Goal: Transaction & Acquisition: Purchase product/service

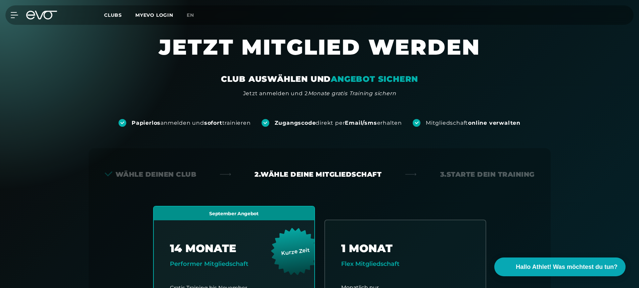
scroll to position [186, 0]
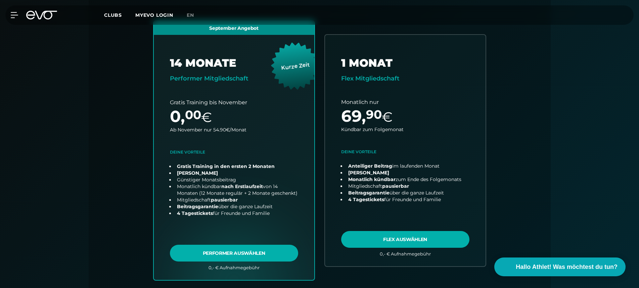
click at [42, 15] on icon at bounding box center [46, 15] width 22 height 9
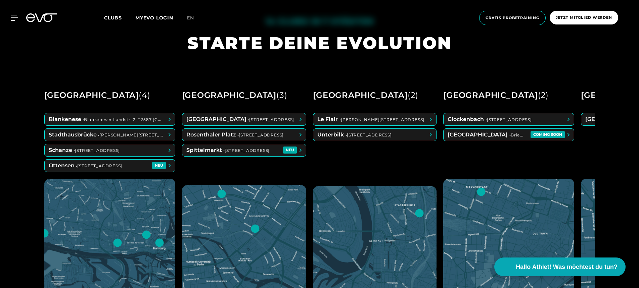
scroll to position [297, 0]
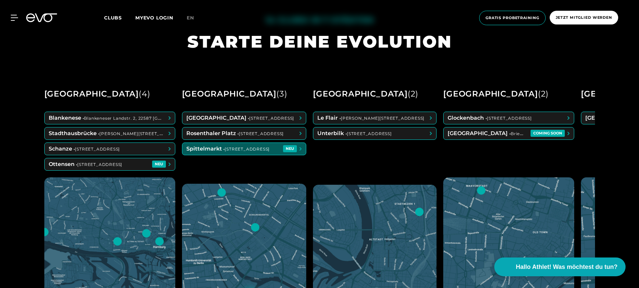
click at [203, 148] on span at bounding box center [244, 149] width 124 height 12
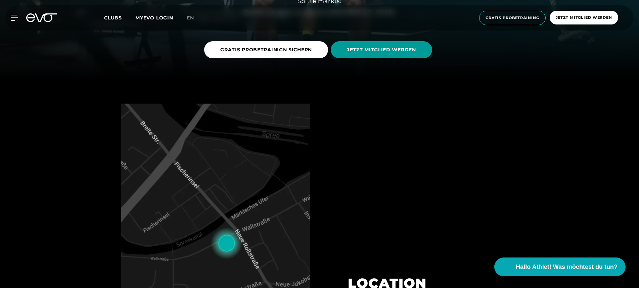
click at [360, 58] on link "JETZT MITGLIED WERDEN" at bounding box center [383, 49] width 104 height 27
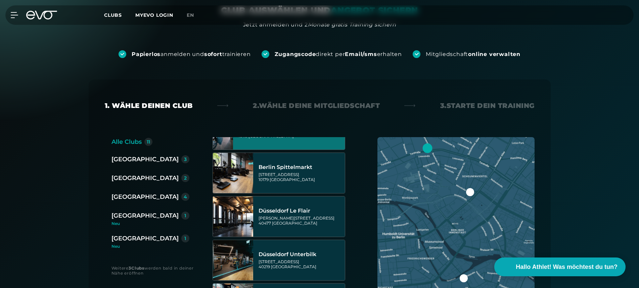
scroll to position [71, 0]
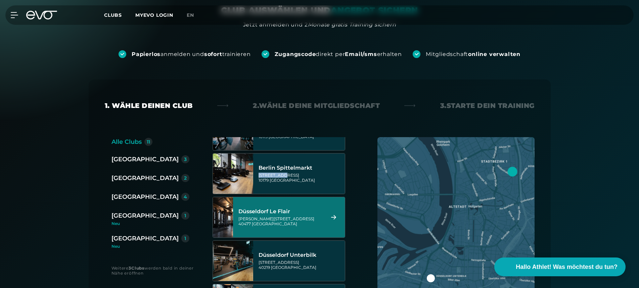
click at [280, 173] on div "Berlin Spittelmarkt Wallstraße 27 10179 Berlin" at bounding box center [300, 174] width 84 height 30
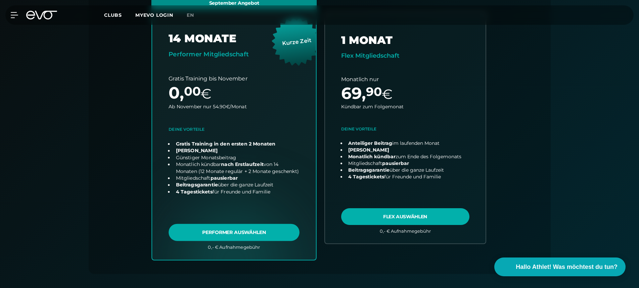
scroll to position [213, 0]
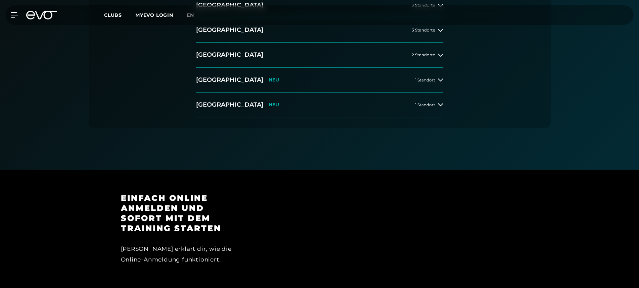
click at [55, 17] on icon at bounding box center [41, 15] width 31 height 9
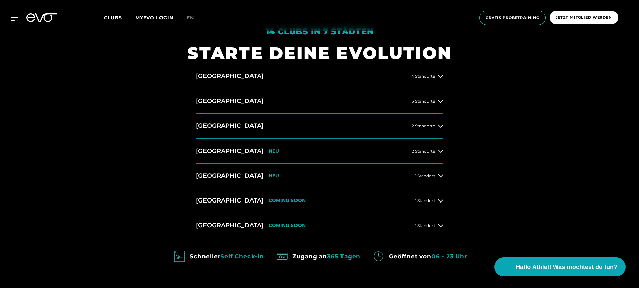
scroll to position [286, 0]
click at [207, 102] on h2 "[GEOGRAPHIC_DATA]" at bounding box center [229, 100] width 67 height 8
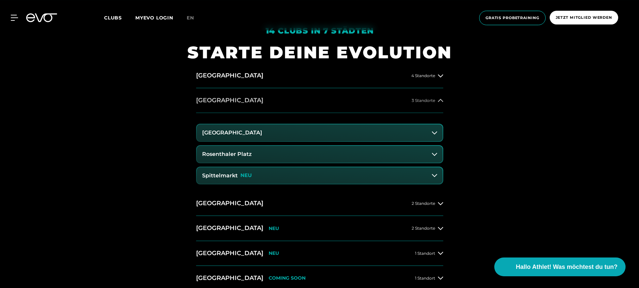
scroll to position [306, 0]
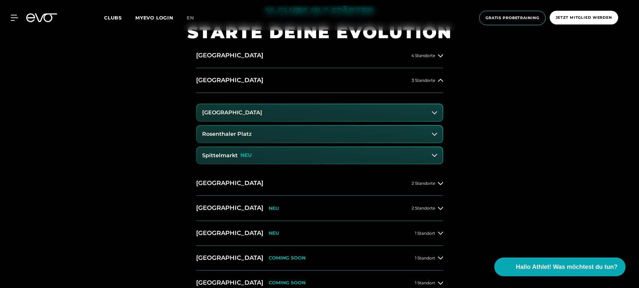
click at [224, 156] on h3 "Spittelmarkt" at bounding box center [220, 156] width 36 height 6
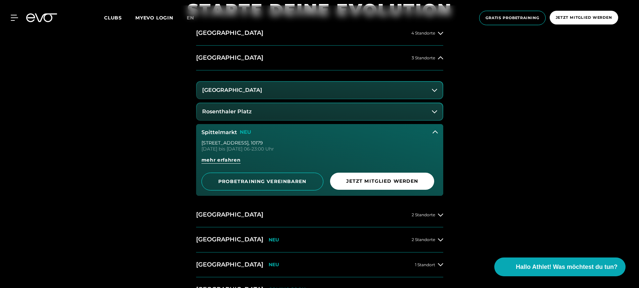
scroll to position [348, 0]
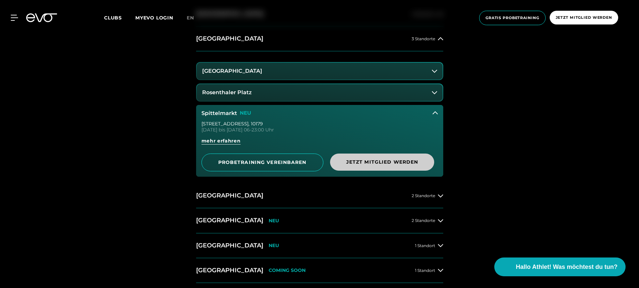
click at [360, 161] on span "Jetzt Mitglied werden" at bounding box center [382, 162] width 72 height 7
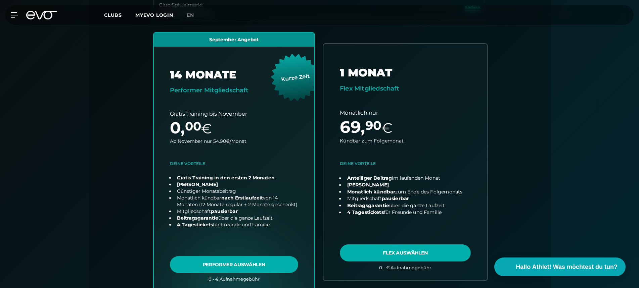
scroll to position [211, 0]
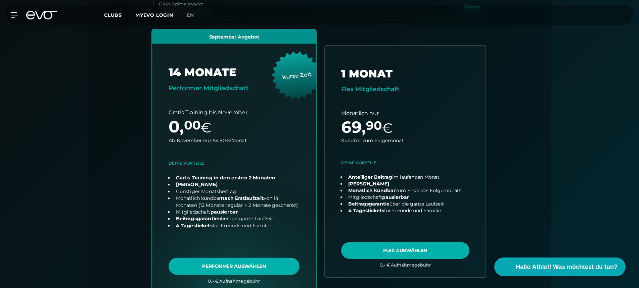
click at [259, 172] on link "choose plan" at bounding box center [234, 162] width 164 height 264
